Goal: Task Accomplishment & Management: Use online tool/utility

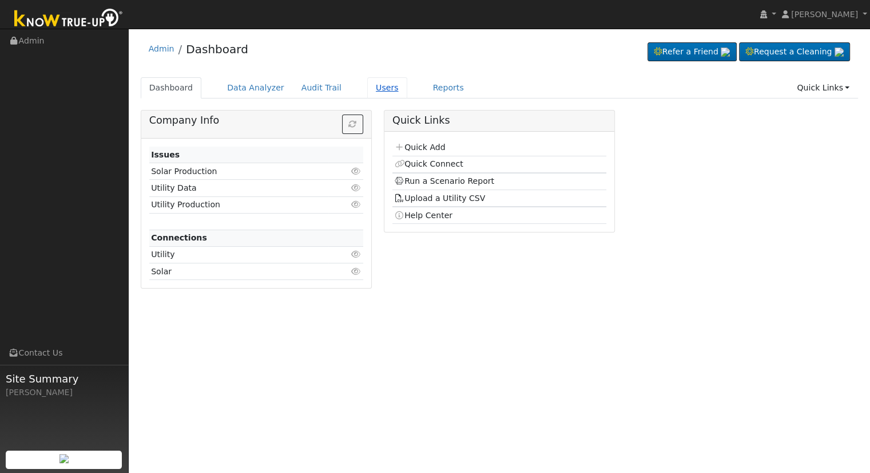
click at [367, 90] on link "Users" at bounding box center [387, 87] width 40 height 21
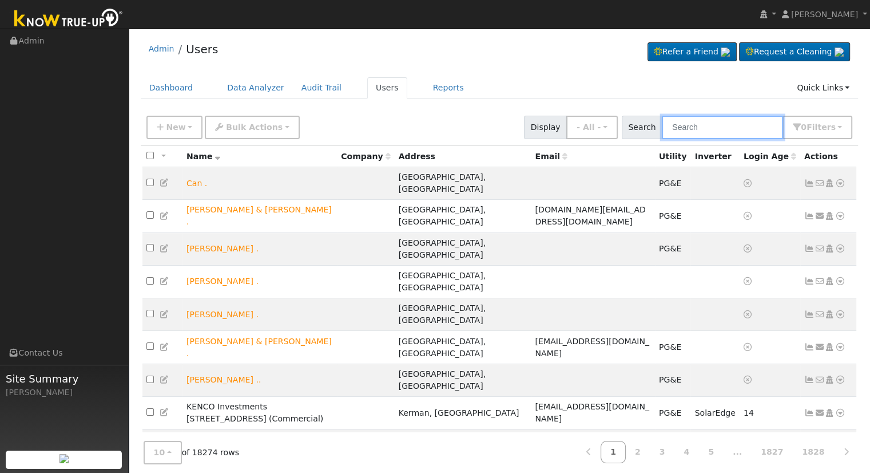
click at [724, 127] on input "text" at bounding box center [722, 127] width 121 height 23
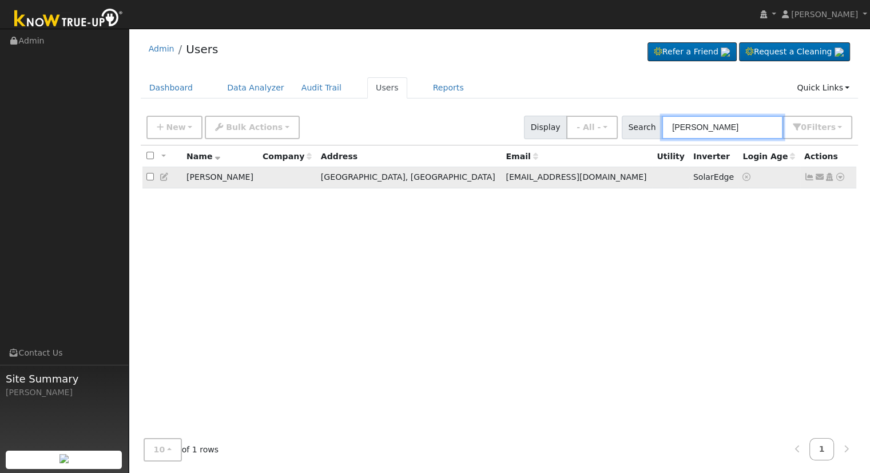
type input "seth holm"
click at [840, 177] on icon at bounding box center [840, 177] width 10 height 8
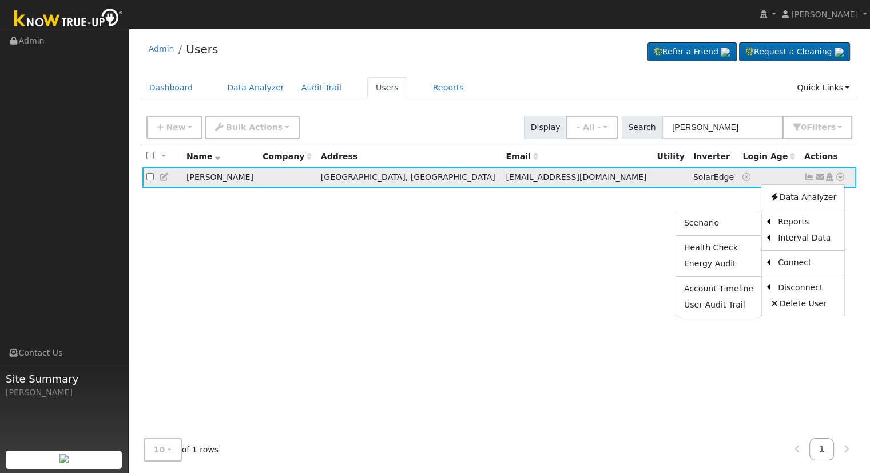
click at [728, 214] on ul "Scenario Health Check Energy Audit Account Timeline User Audit Trail" at bounding box center [719, 264] width 86 height 107
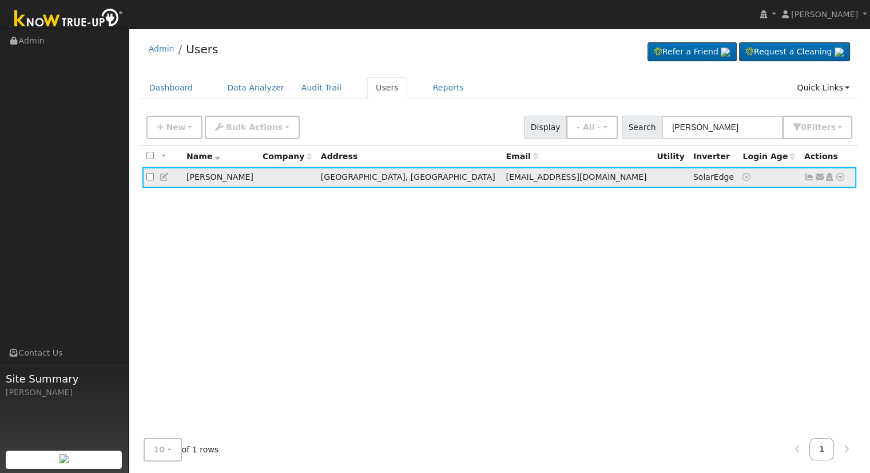
click at [835, 179] on icon at bounding box center [840, 177] width 10 height 8
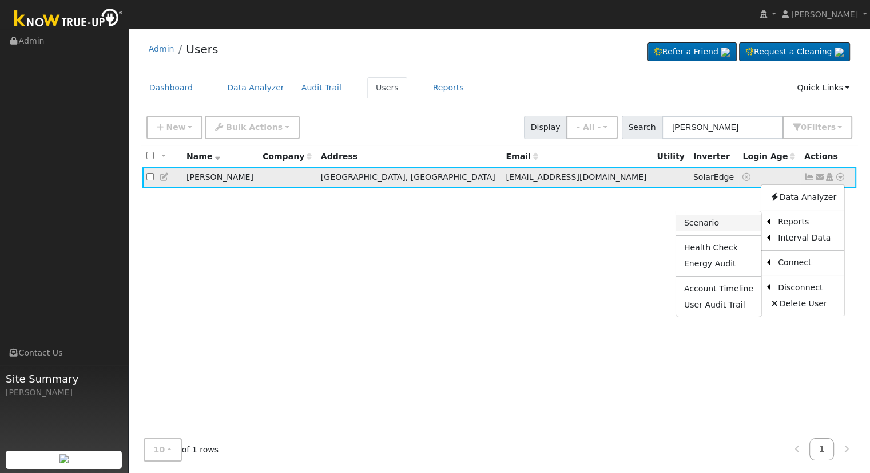
click at [747, 219] on link "Scenario" at bounding box center [718, 223] width 85 height 16
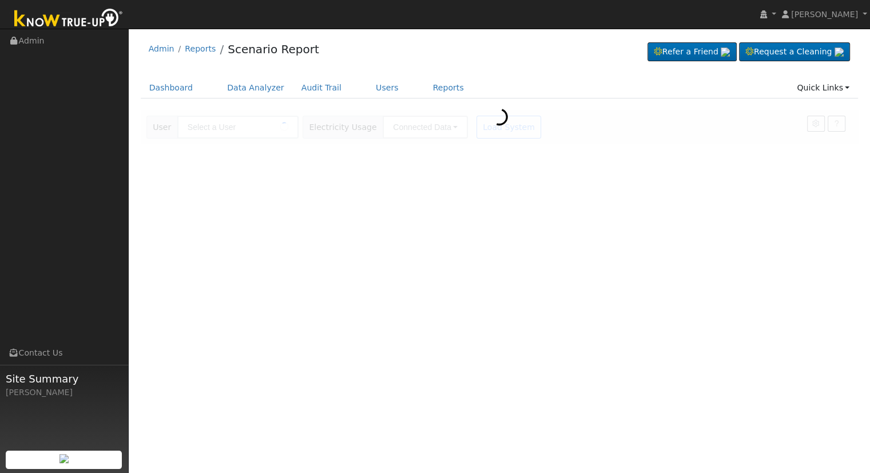
type input "[PERSON_NAME]"
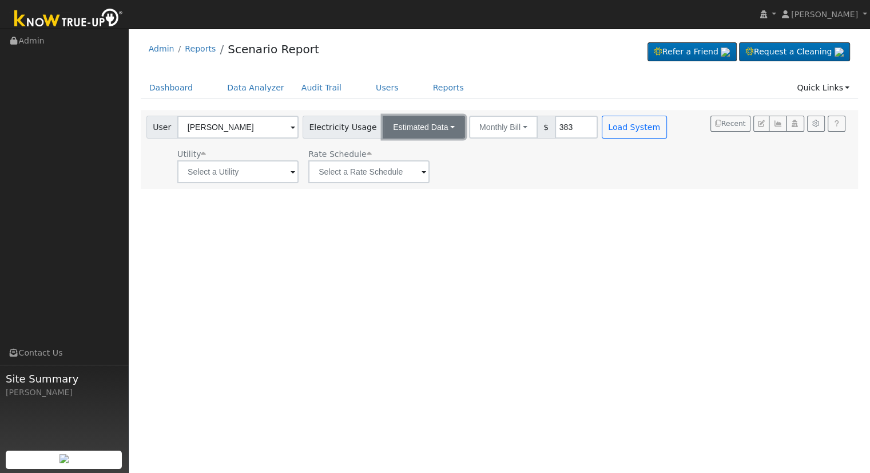
click at [422, 138] on div "User [PERSON_NAME] Account Default Account Default Account [STREET_ADDRESS] Pri…" at bounding box center [408, 150] width 528 height 68
click at [435, 126] on button "Estimated Data" at bounding box center [424, 127] width 82 height 23
click at [422, 150] on link "Connected Data" at bounding box center [424, 152] width 81 height 16
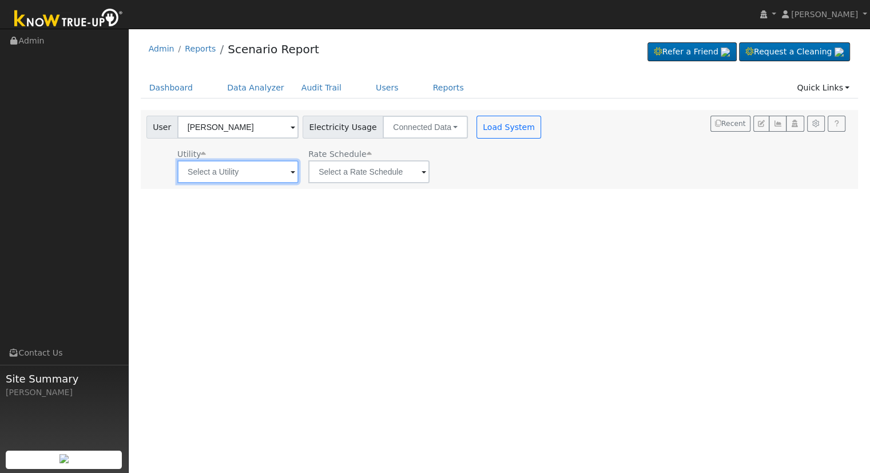
click at [259, 173] on input "text" at bounding box center [237, 171] width 121 height 23
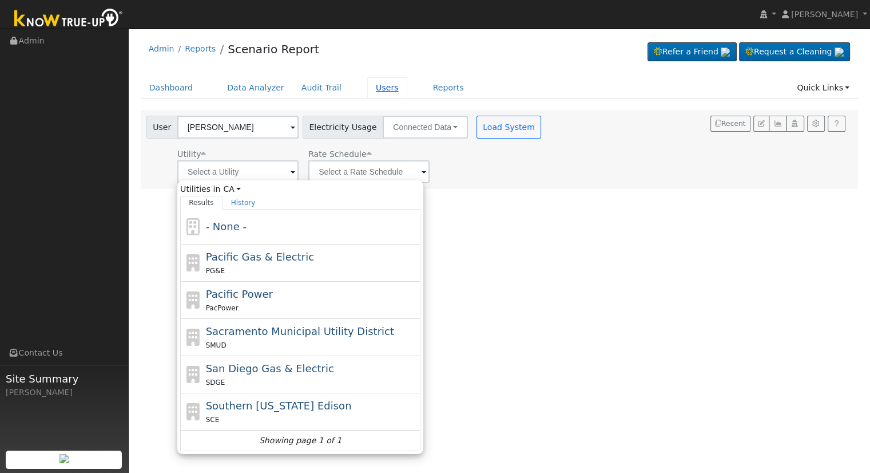
click at [374, 88] on link "Users" at bounding box center [387, 87] width 40 height 21
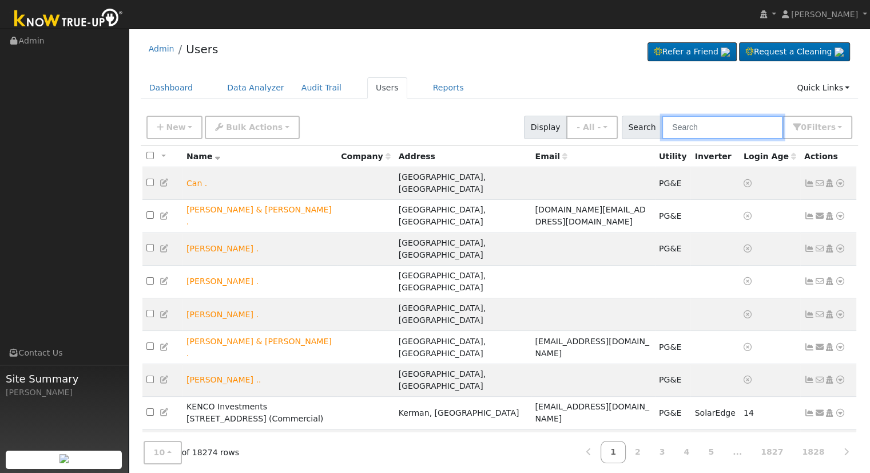
click at [689, 129] on input "text" at bounding box center [722, 127] width 121 height 23
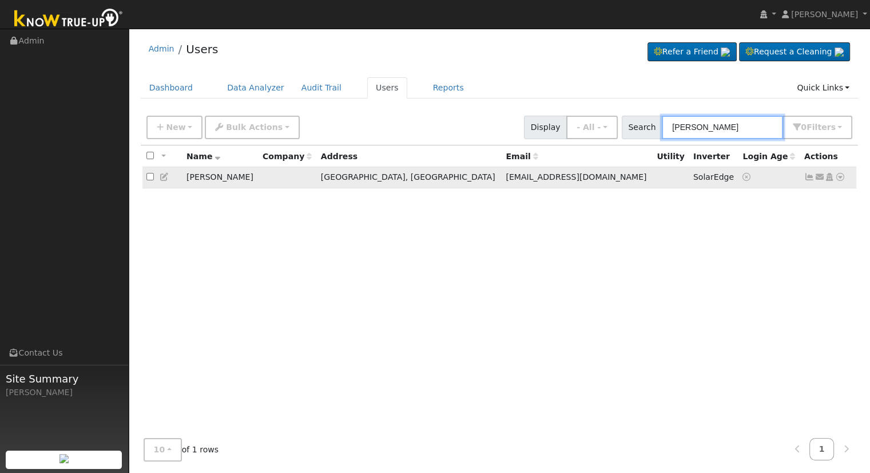
type input "seth holm"
click at [840, 178] on icon at bounding box center [840, 177] width 10 height 8
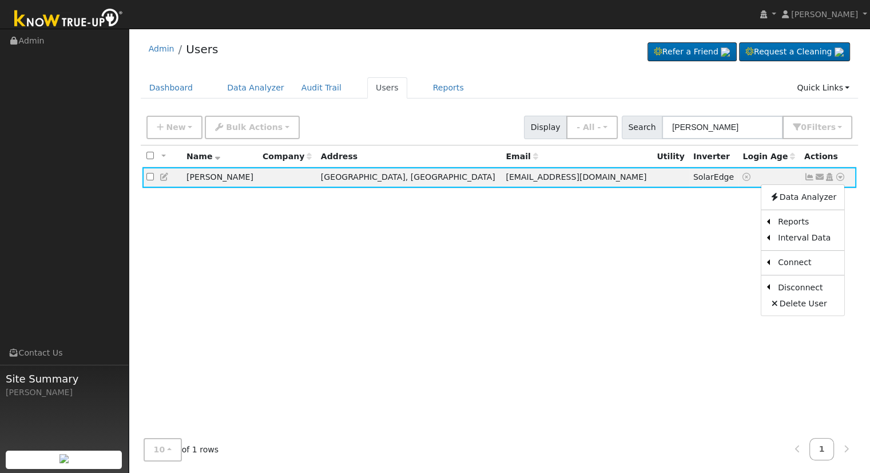
click at [0, 0] on link "Scenario" at bounding box center [0, 0] width 0 height 0
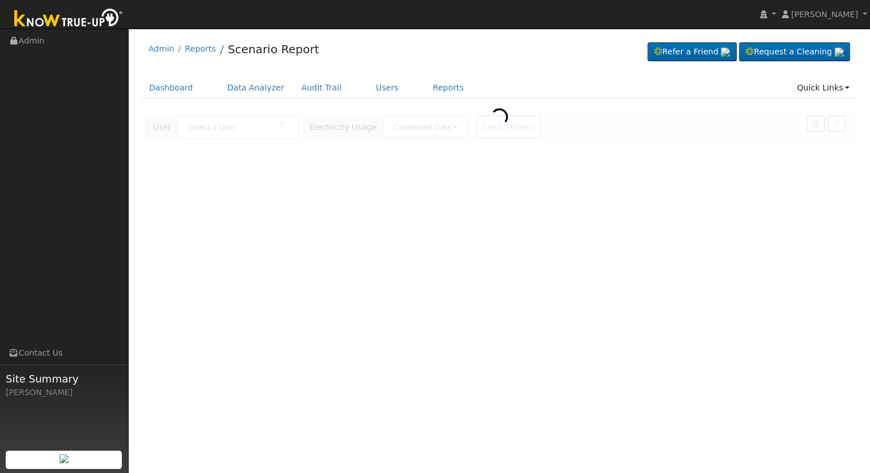
type input "[PERSON_NAME]"
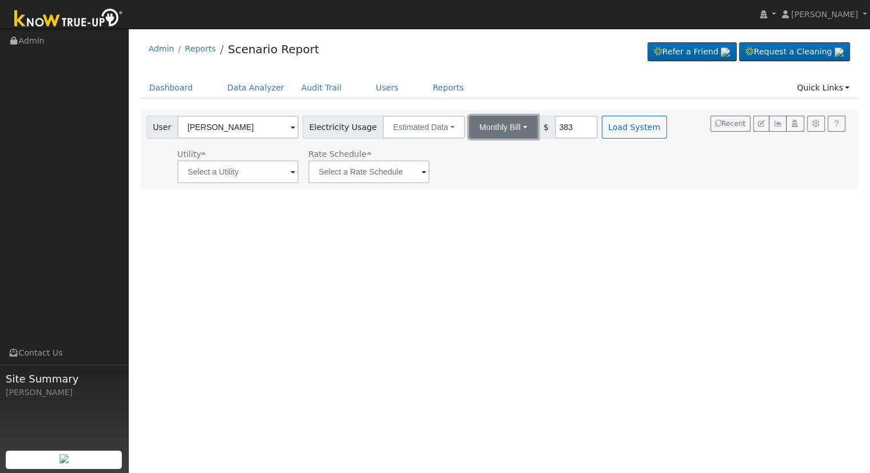
click at [500, 122] on button "Monthly Bill" at bounding box center [503, 127] width 69 height 23
click at [488, 152] on link "Annual Consumption" at bounding box center [488, 152] width 100 height 16
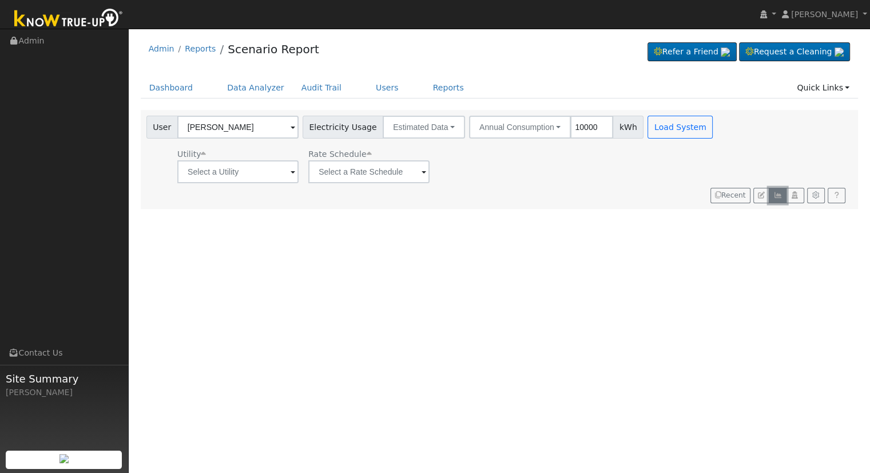
click at [779, 192] on icon "button" at bounding box center [778, 195] width 9 height 7
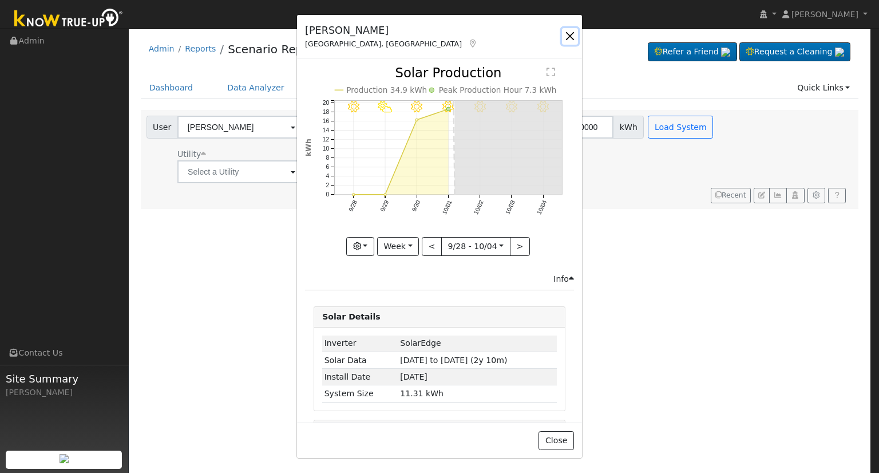
click at [570, 33] on button "button" at bounding box center [570, 36] width 16 height 16
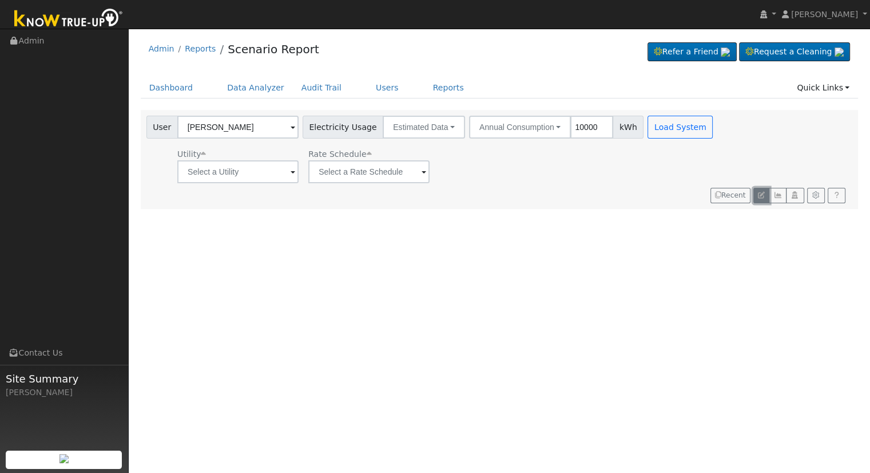
click at [763, 192] on icon "button" at bounding box center [761, 195] width 7 height 7
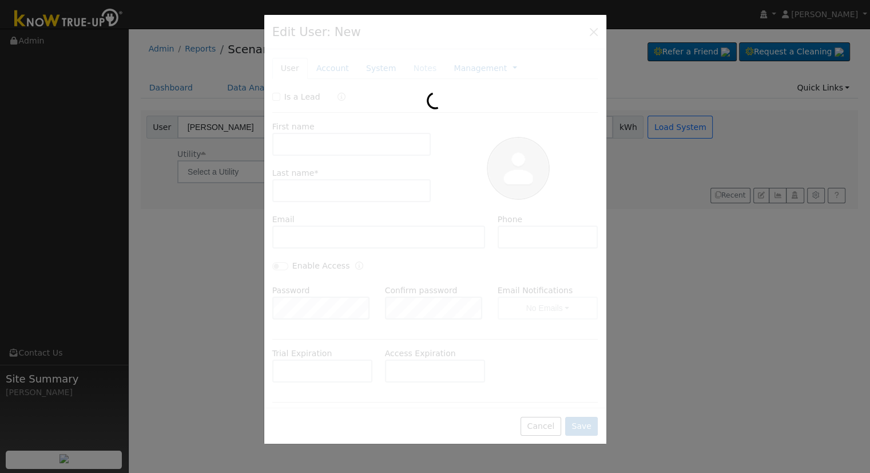
type input "[PERSON_NAME]"
type input "[EMAIL_ADDRESS][DOMAIN_NAME]"
type input "[PHONE_NUMBER]"
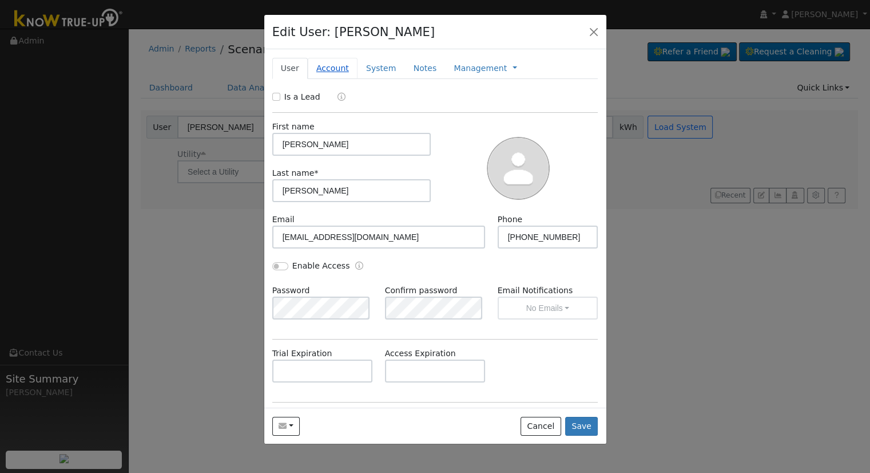
click at [327, 69] on link "Account" at bounding box center [333, 68] width 50 height 21
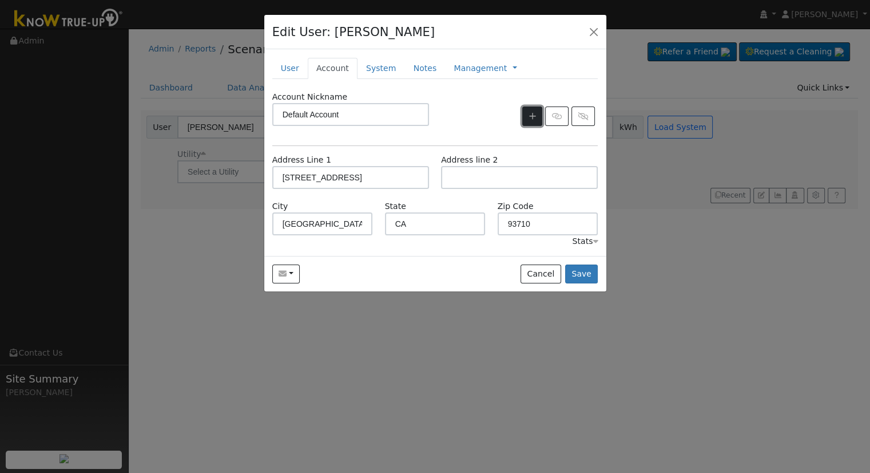
click at [527, 116] on button "button" at bounding box center [532, 115] width 20 height 19
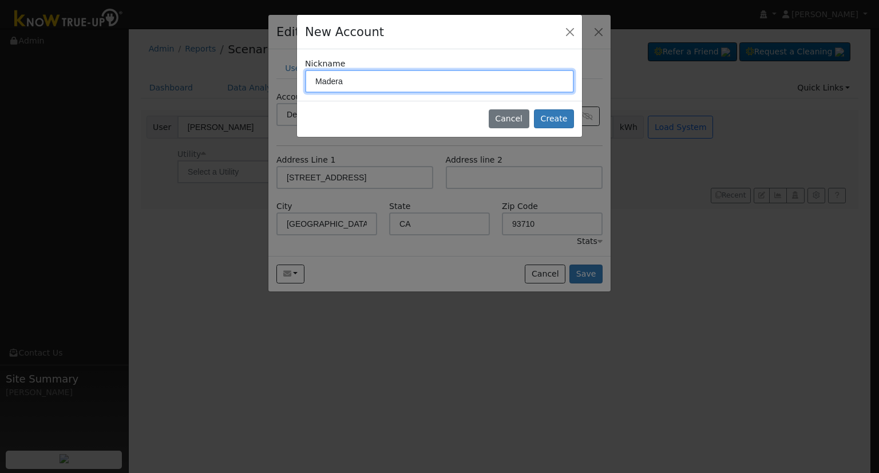
type input "Madera"
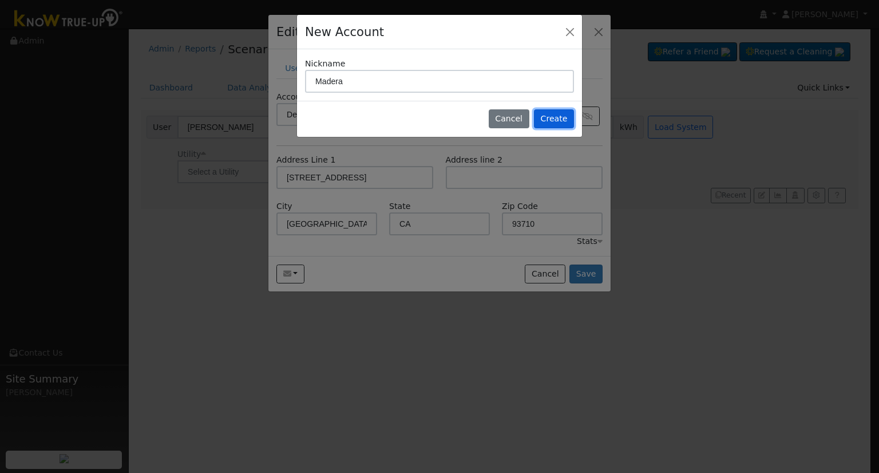
click at [534, 109] on button "Create" at bounding box center [554, 118] width 40 height 19
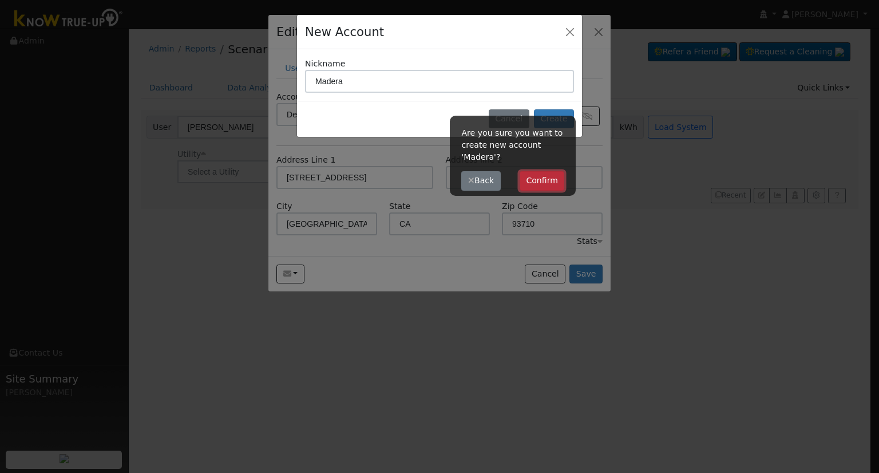
click at [533, 181] on button "Confirm" at bounding box center [542, 180] width 45 height 19
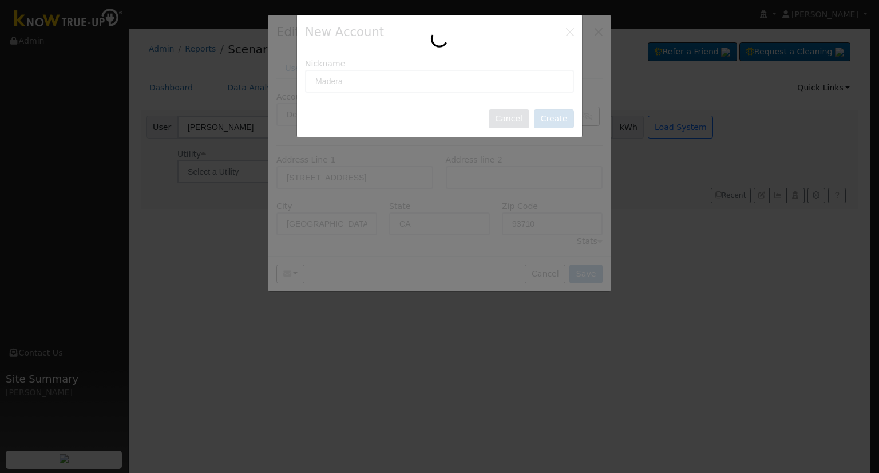
type input "Madera"
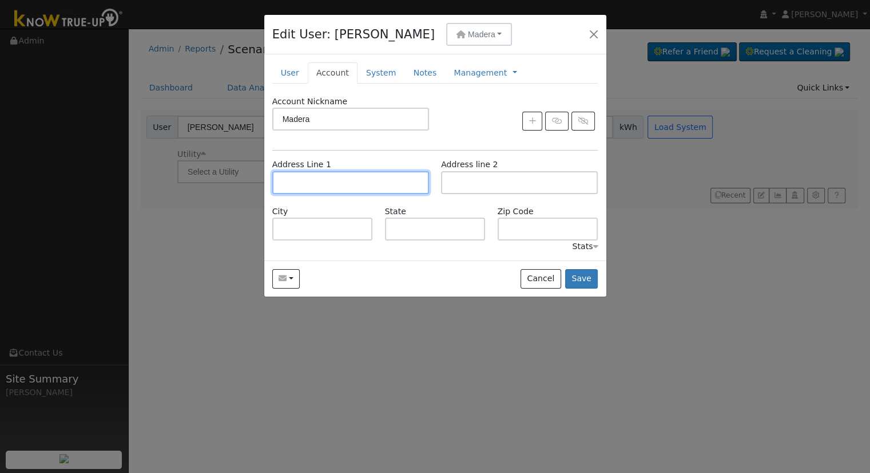
click at [360, 179] on input "text" at bounding box center [350, 182] width 157 height 23
type input "[STREET_ADDRESS]"
type input "Madera"
type input "CA"
type input "93636"
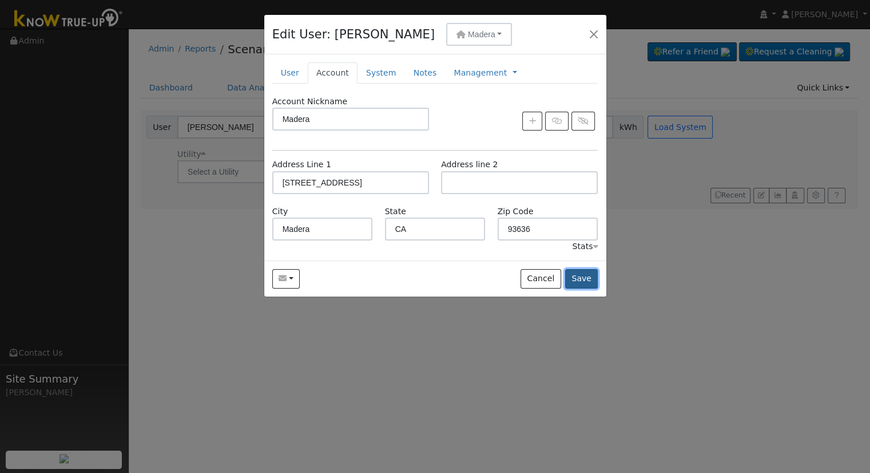
click at [580, 276] on button "Save" at bounding box center [581, 278] width 33 height 19
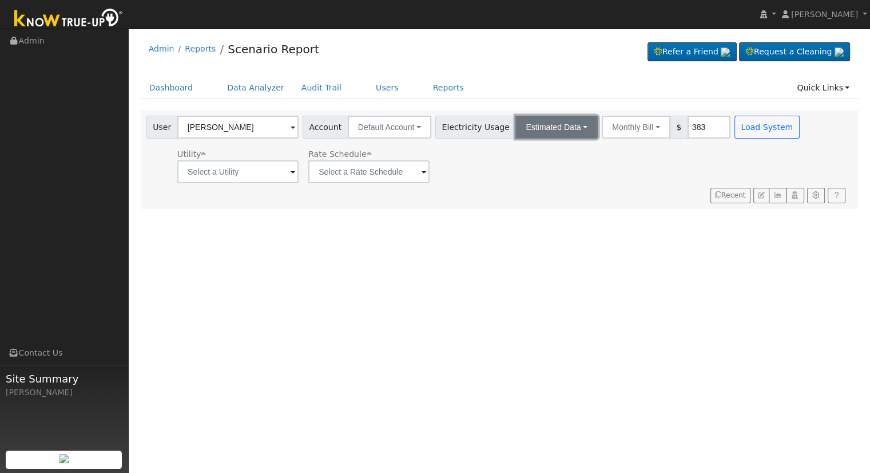
click at [563, 128] on button "Estimated Data" at bounding box center [557, 127] width 82 height 23
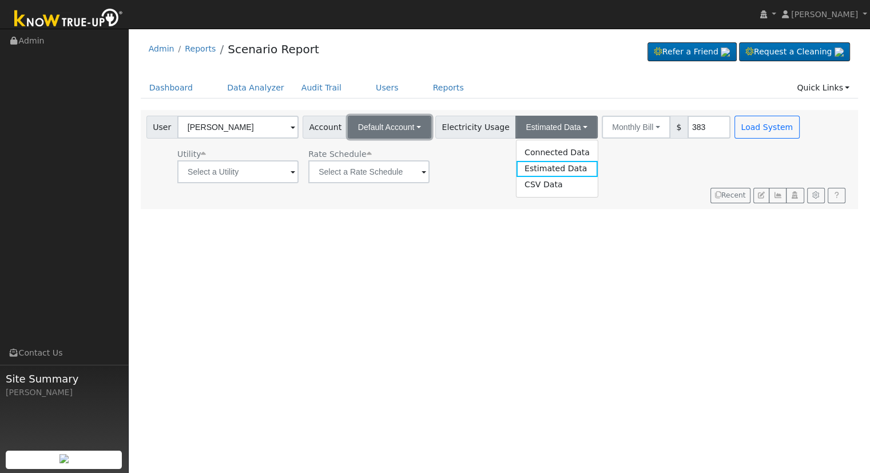
click at [400, 125] on span "Default Account" at bounding box center [386, 126] width 57 height 9
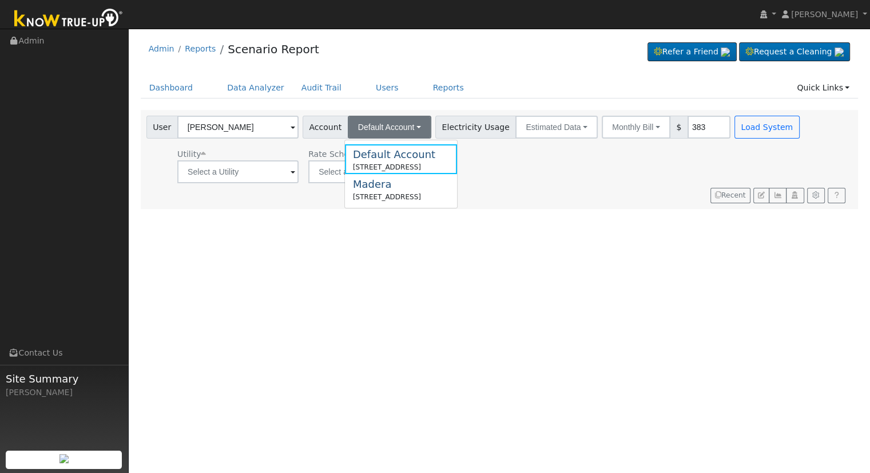
click at [398, 193] on div "[STREET_ADDRESS]" at bounding box center [387, 197] width 68 height 10
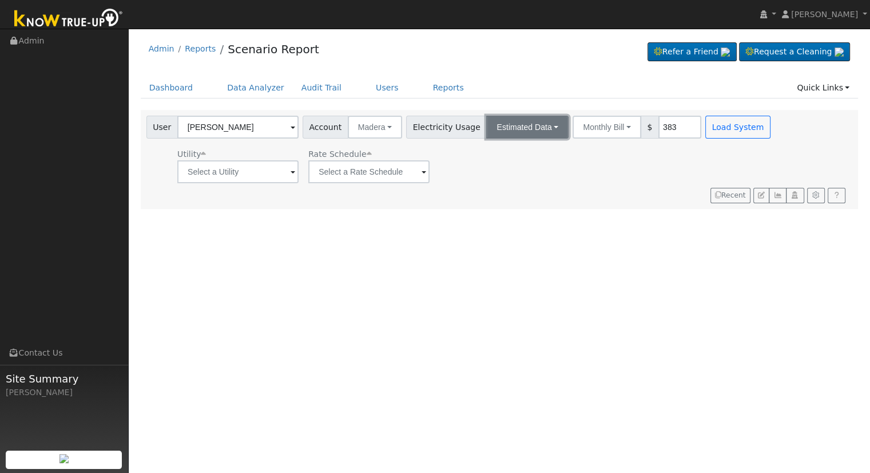
click at [531, 124] on button "Estimated Data" at bounding box center [527, 127] width 82 height 23
click at [647, 175] on div "Utility Rate Schedule" at bounding box center [459, 163] width 631 height 39
click at [794, 200] on button "button" at bounding box center [795, 196] width 18 height 16
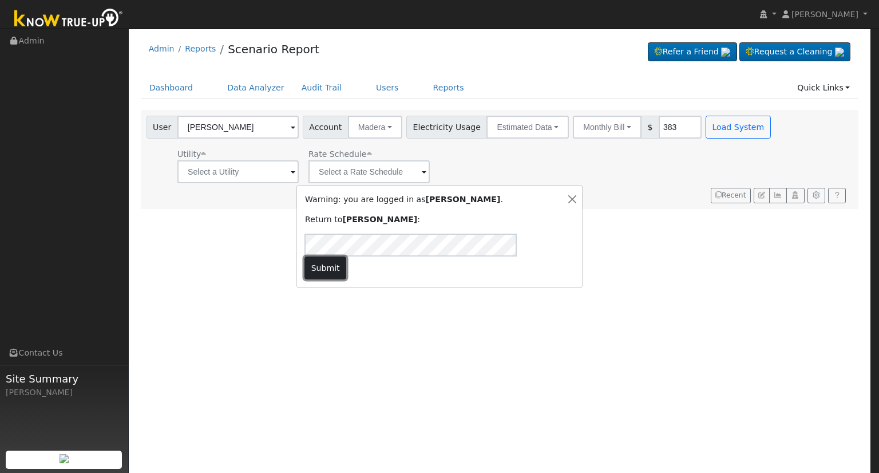
click at [346, 257] on button "Submit" at bounding box center [325, 267] width 42 height 23
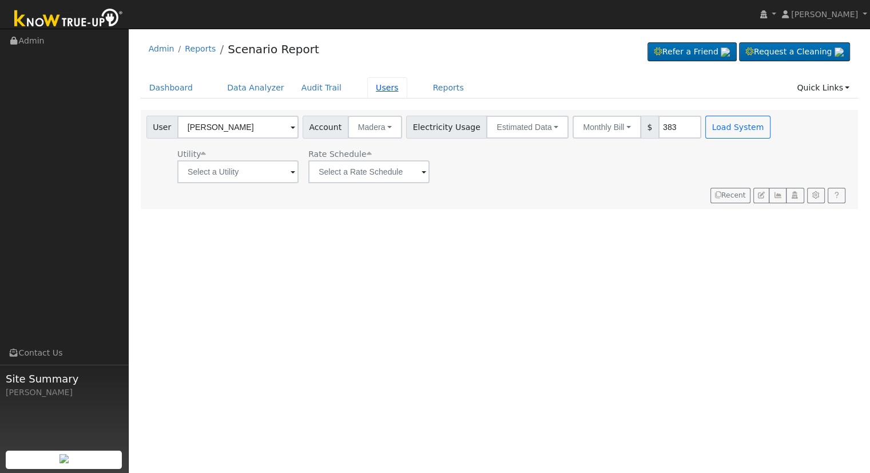
click at [368, 89] on link "Users" at bounding box center [387, 87] width 40 height 21
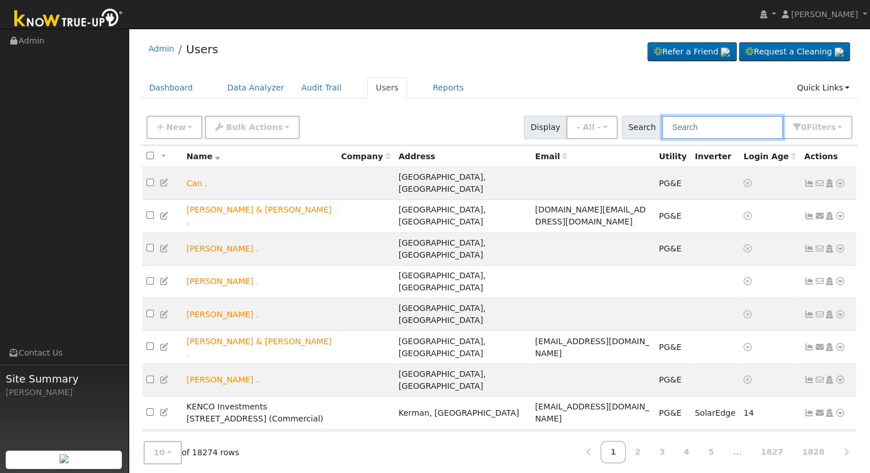
click at [696, 125] on input "text" at bounding box center [722, 127] width 121 height 23
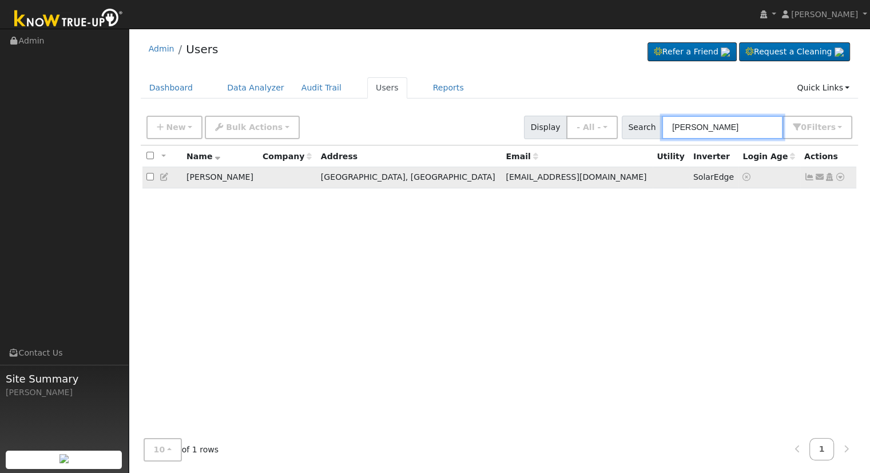
type input "seth holm"
click at [838, 180] on icon at bounding box center [840, 177] width 10 height 8
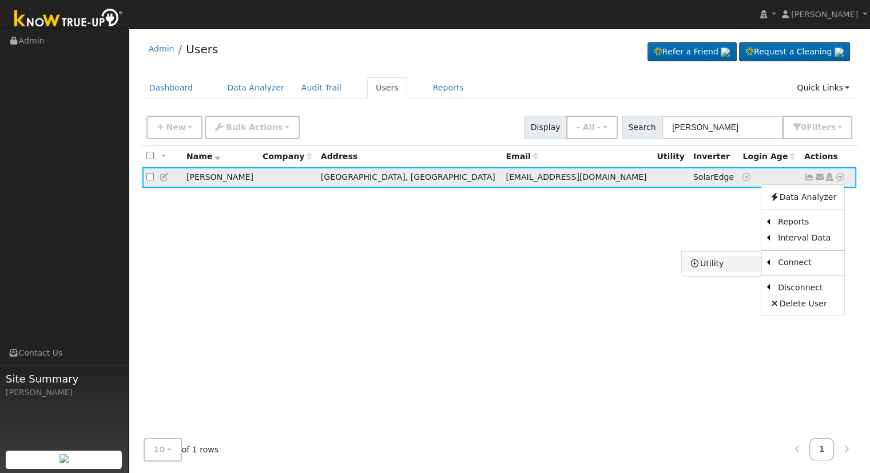
click at [724, 263] on link "Utility" at bounding box center [722, 264] width 80 height 16
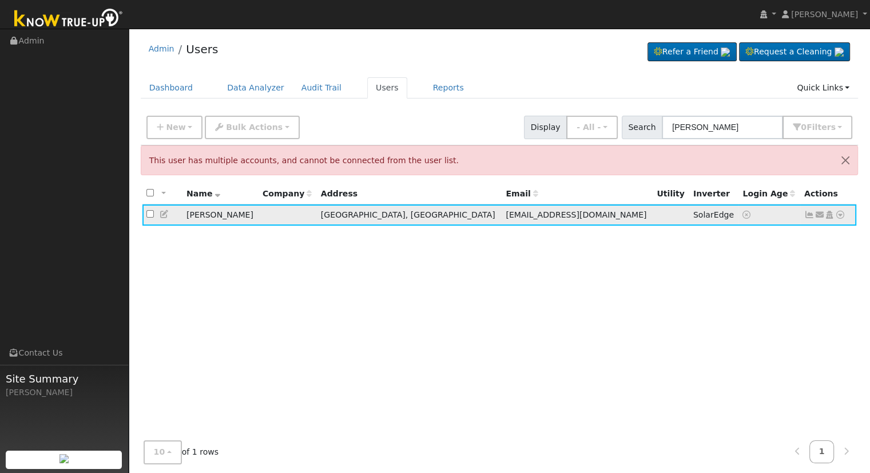
click at [840, 211] on icon at bounding box center [840, 215] width 10 height 8
click at [831, 215] on icon at bounding box center [830, 215] width 10 height 8
